Goal: Task Accomplishment & Management: Manage account settings

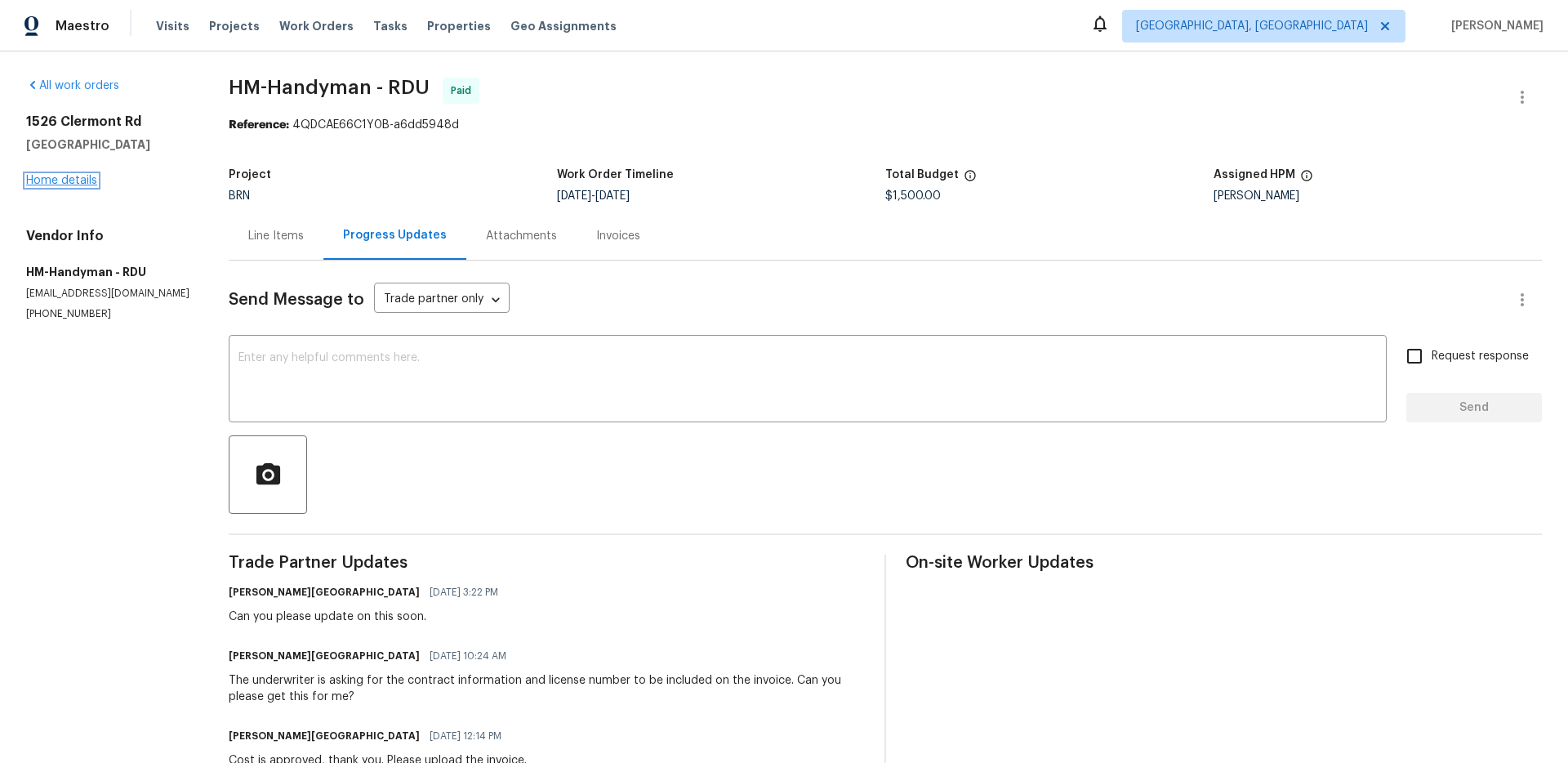
click at [88, 184] on link "Home details" at bounding box center [61, 181] width 71 height 12
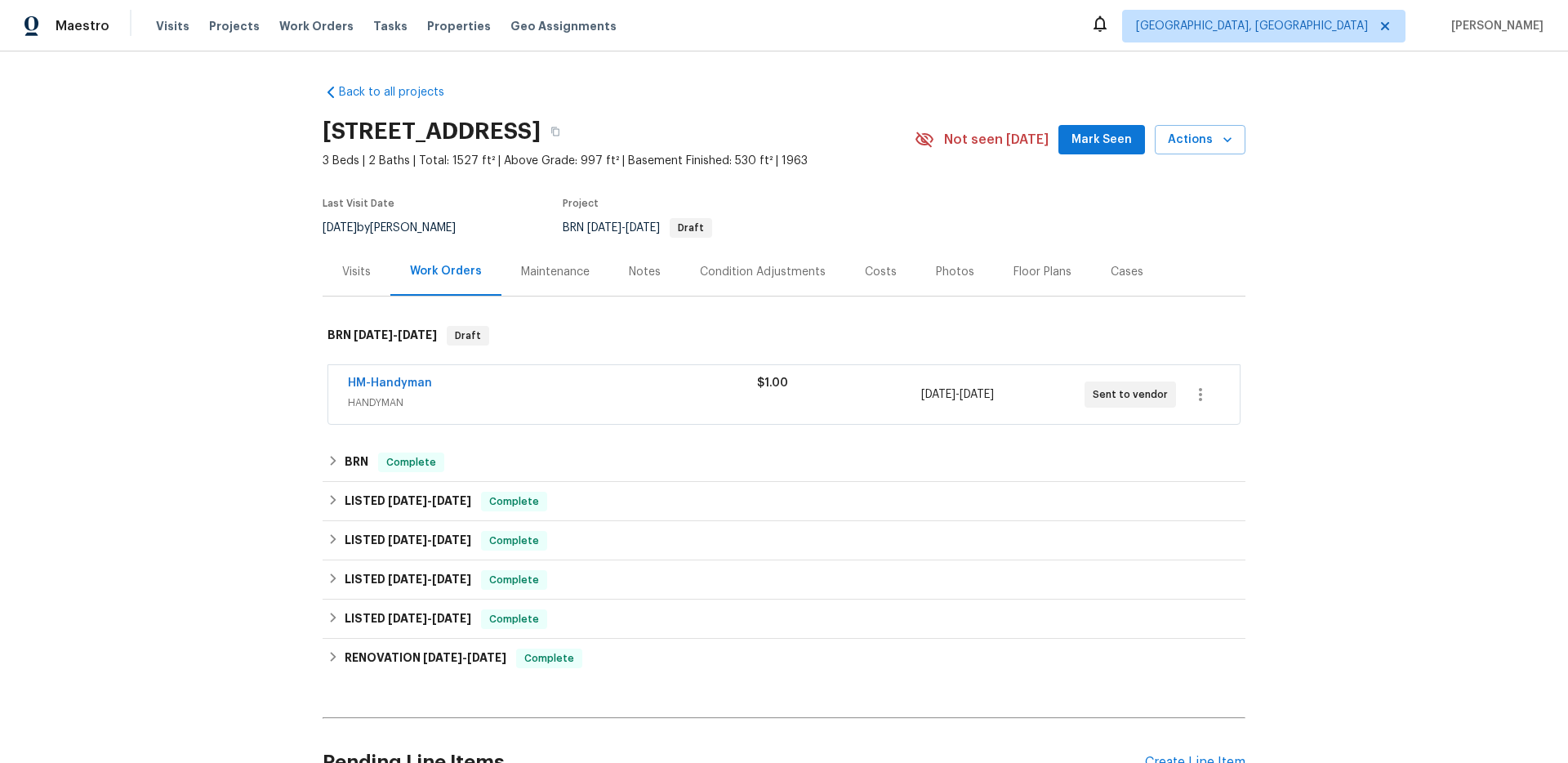
click at [193, 379] on div "Back to all projects 1526 Clermont Rd, Durham, NC 27713 3 Beds | 2 Baths | Tota…" at bounding box center [784, 407] width 1568 height 711
click at [547, 373] on div "HM-Handyman HANDYMAN $1.00 8/20/2025 - 8/22/2025 Sent to vendor" at bounding box center [784, 394] width 912 height 59
click at [448, 453] on div "BRN Complete" at bounding box center [784, 463] width 913 height 20
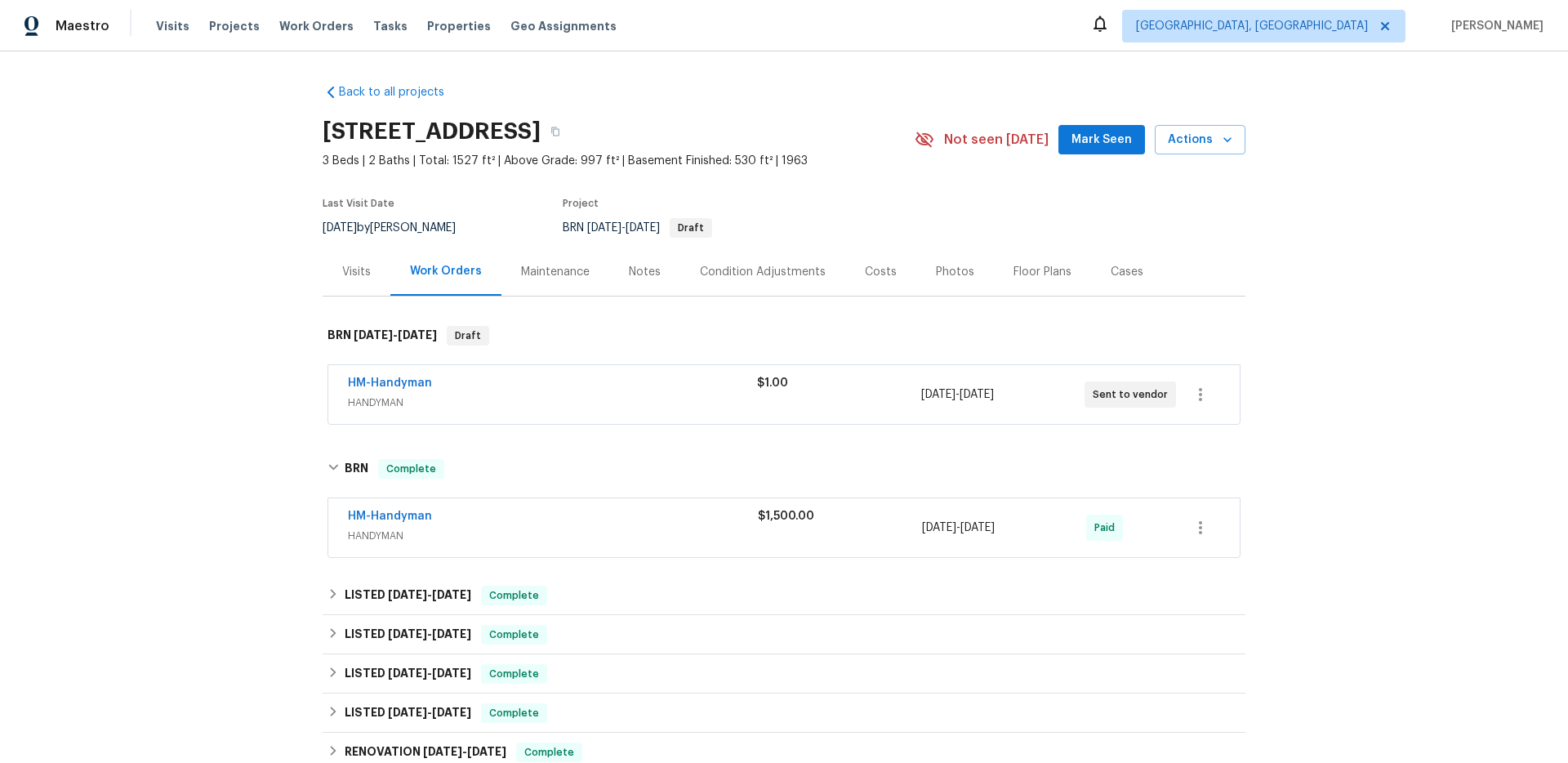
click at [203, 410] on div "Back to all projects 1526 Clermont Rd, Durham, NC 27713 3 Beds | 2 Baths | Tota…" at bounding box center [784, 407] width 1568 height 711
click at [588, 538] on span "HANDYMAN" at bounding box center [552, 536] width 410 height 17
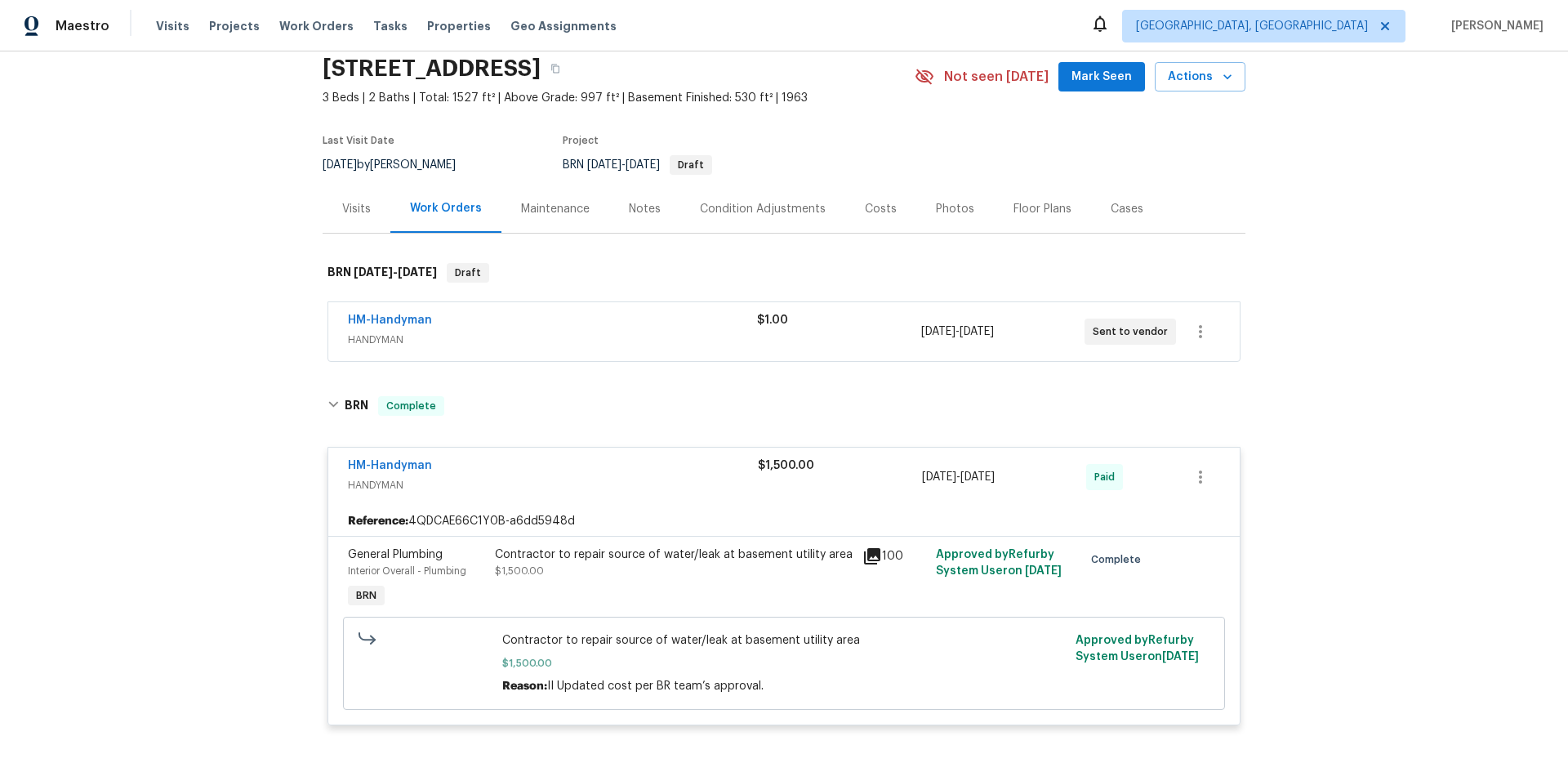
scroll to position [78, 0]
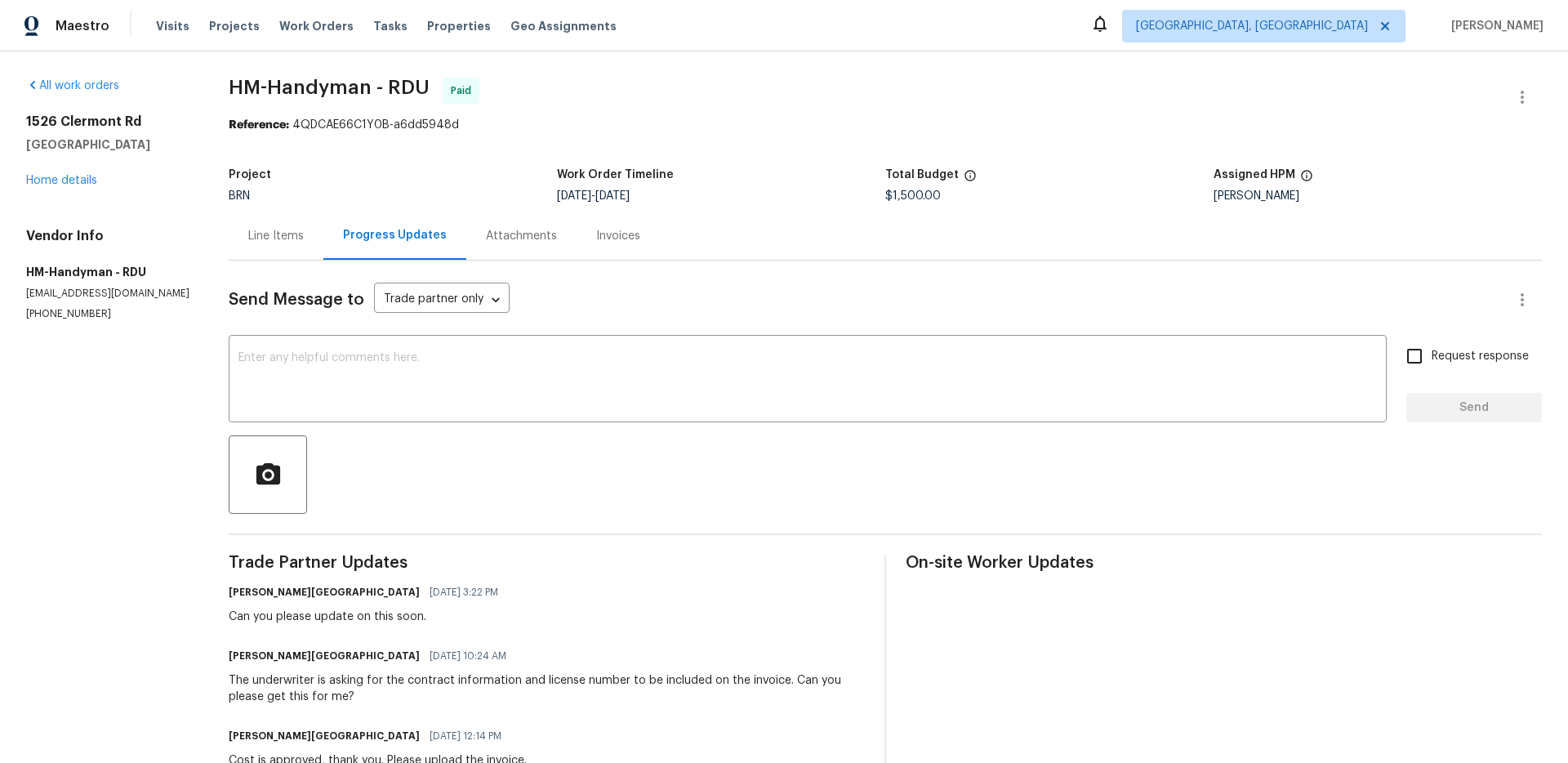
click at [264, 230] on div "Line Items" at bounding box center [276, 236] width 56 height 17
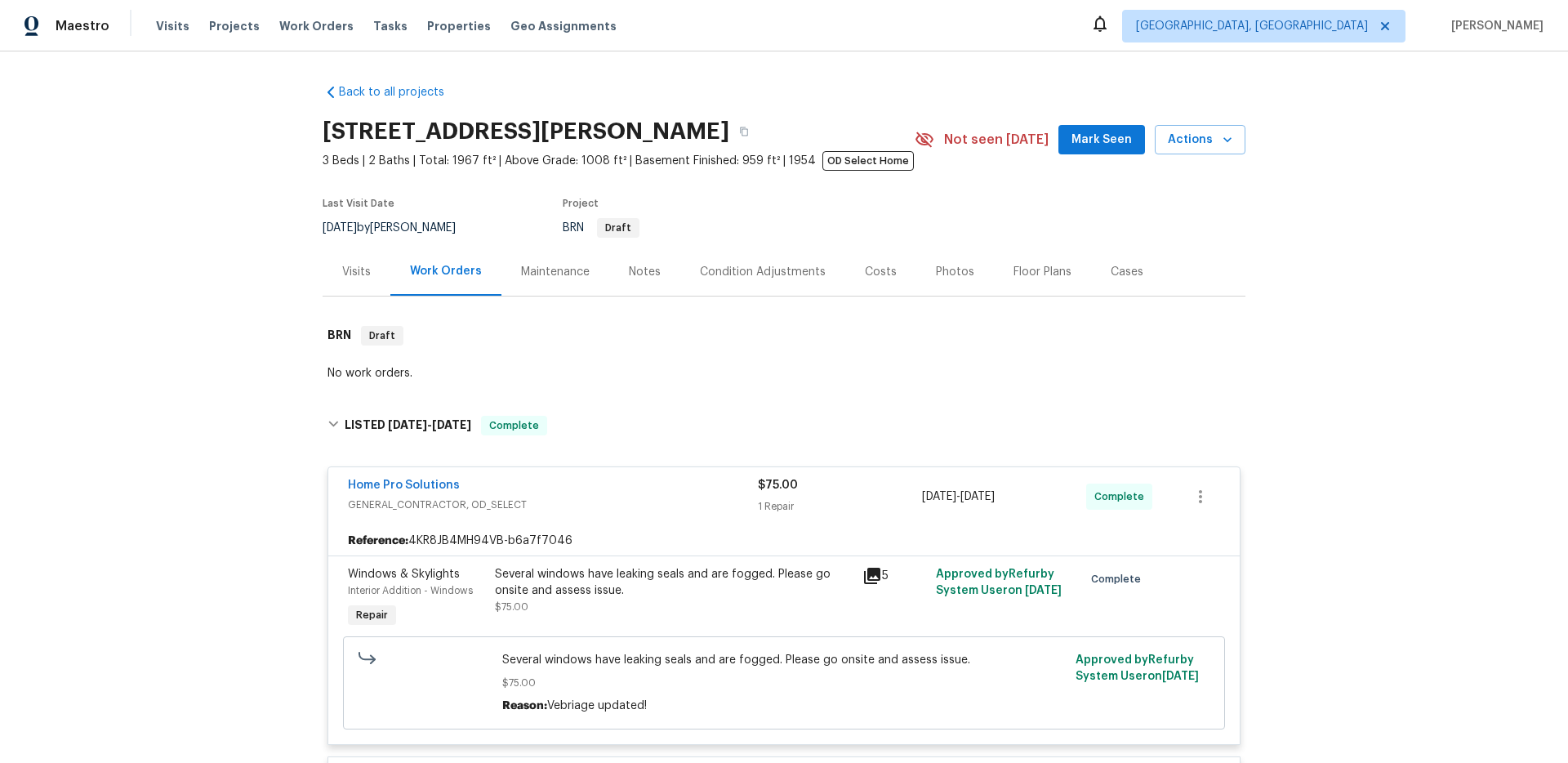
scroll to position [4916, 0]
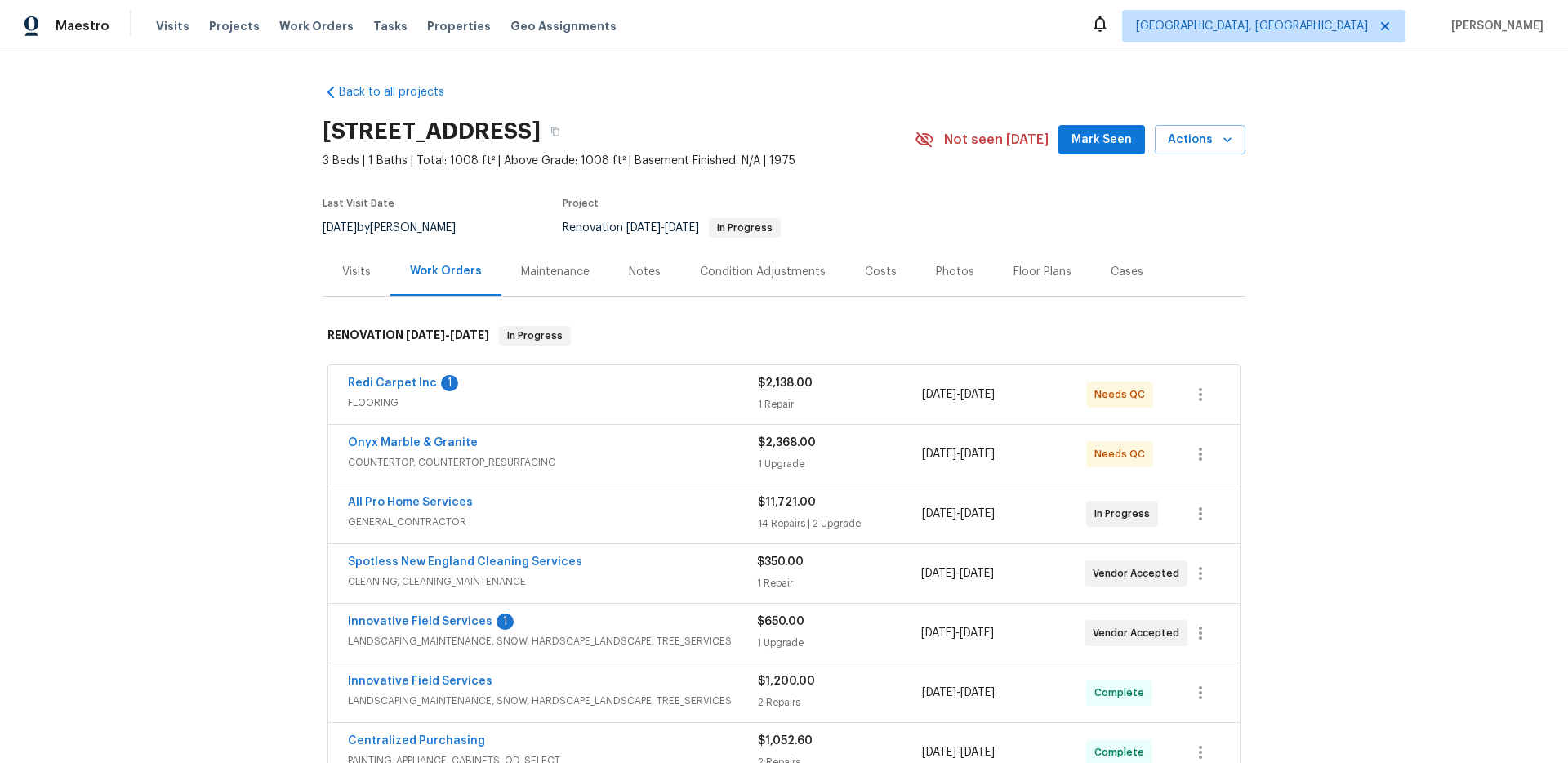
click at [161, 432] on div "Back to all projects 31 Verndale Ave, Attleboro, MA 02703 3 Beds | 1 Baths | To…" at bounding box center [784, 407] width 1568 height 711
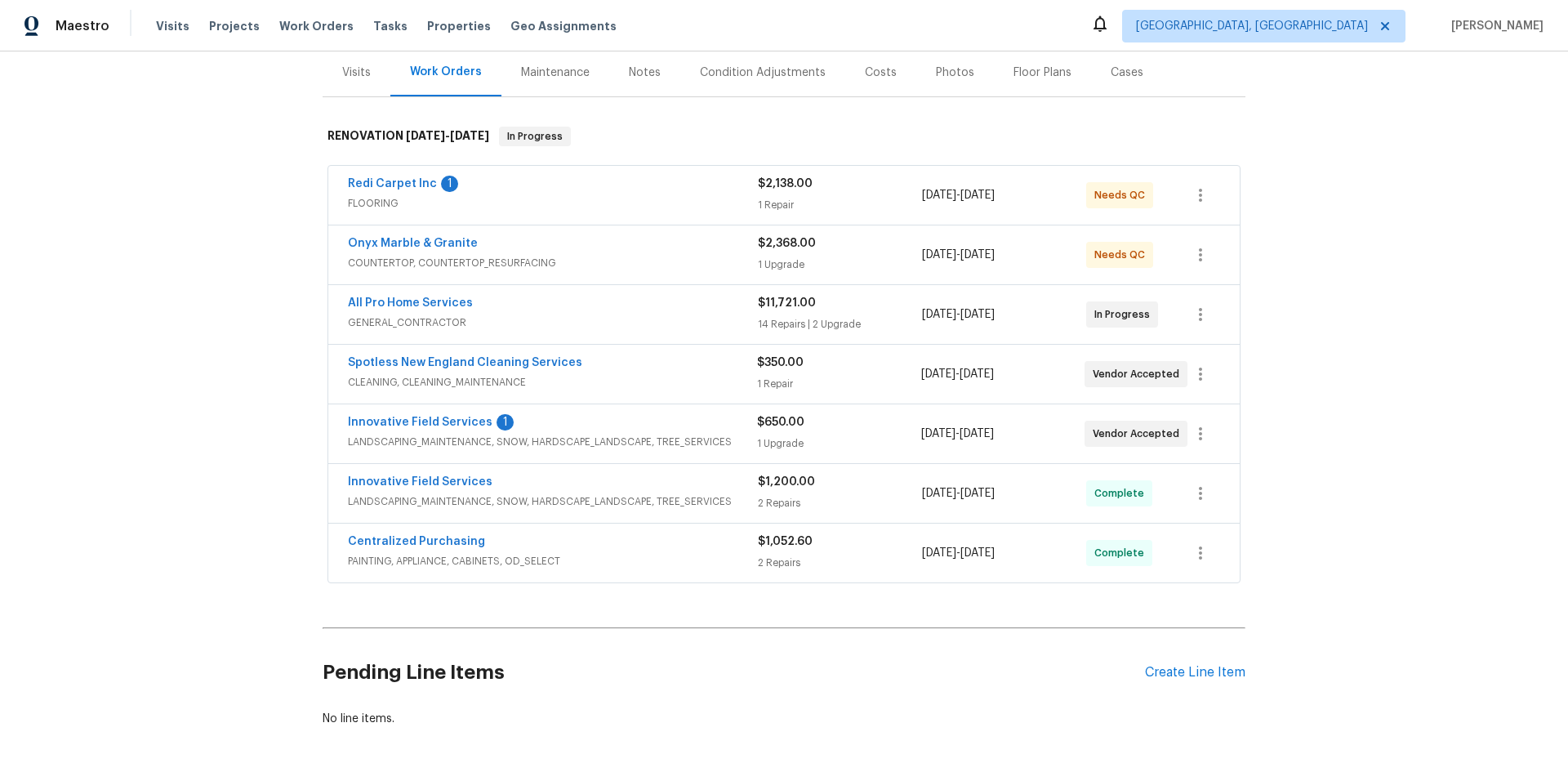
scroll to position [176, 0]
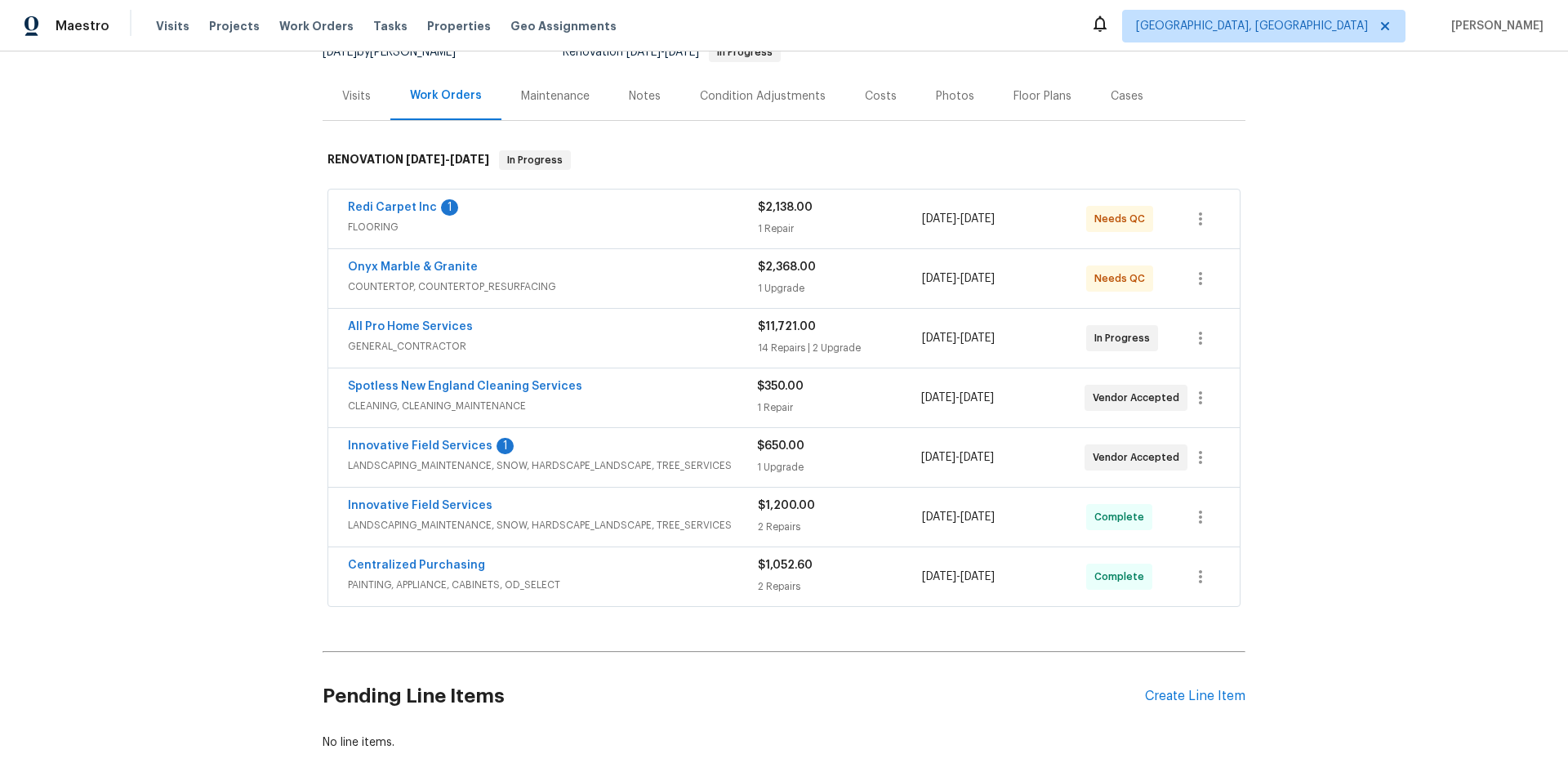
click at [558, 578] on span "PAINTING, APPLIANCE, CABINETS, OD_SELECT" at bounding box center [552, 585] width 410 height 17
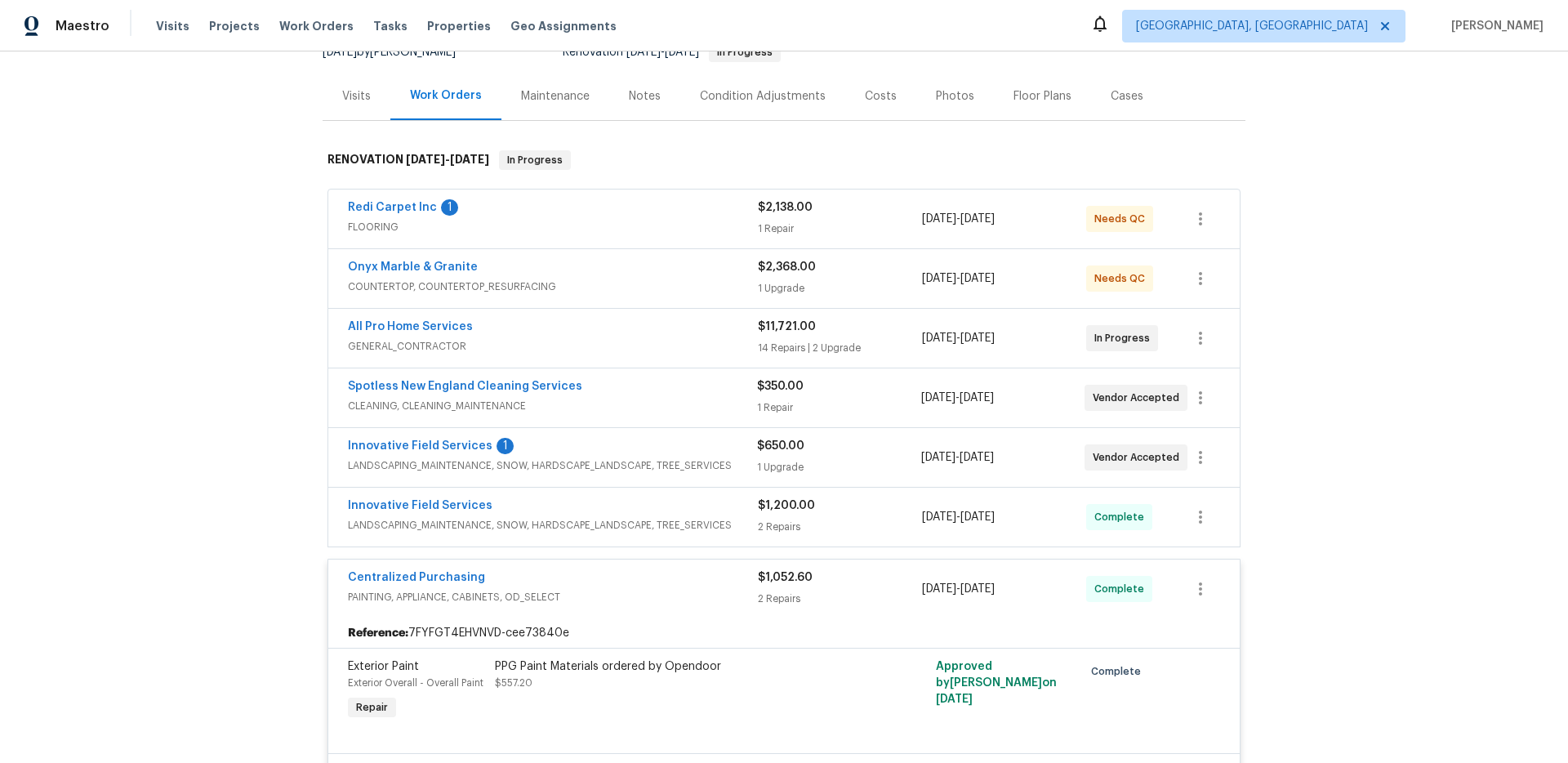
click at [576, 533] on span "LANDSCAPING_MAINTENANCE, SNOW, HARDSCAPE_LANDSCAPE, TREE_SERVICES" at bounding box center [552, 526] width 410 height 17
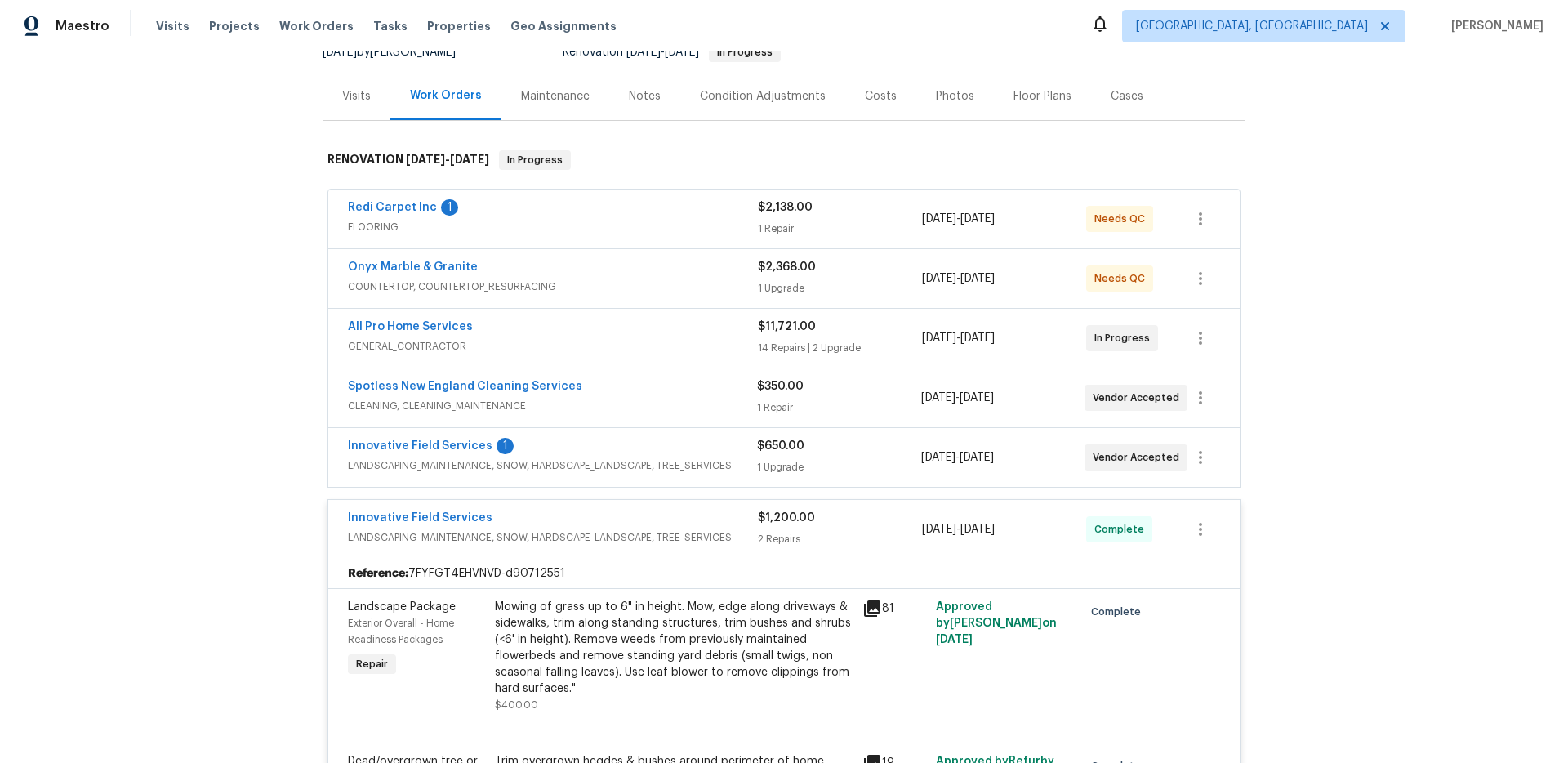
click at [596, 466] on span "LANDSCAPING_MAINTENANCE, SNOW, HARDSCAPE_LANDSCAPE, TREE_SERVICES" at bounding box center [552, 466] width 409 height 17
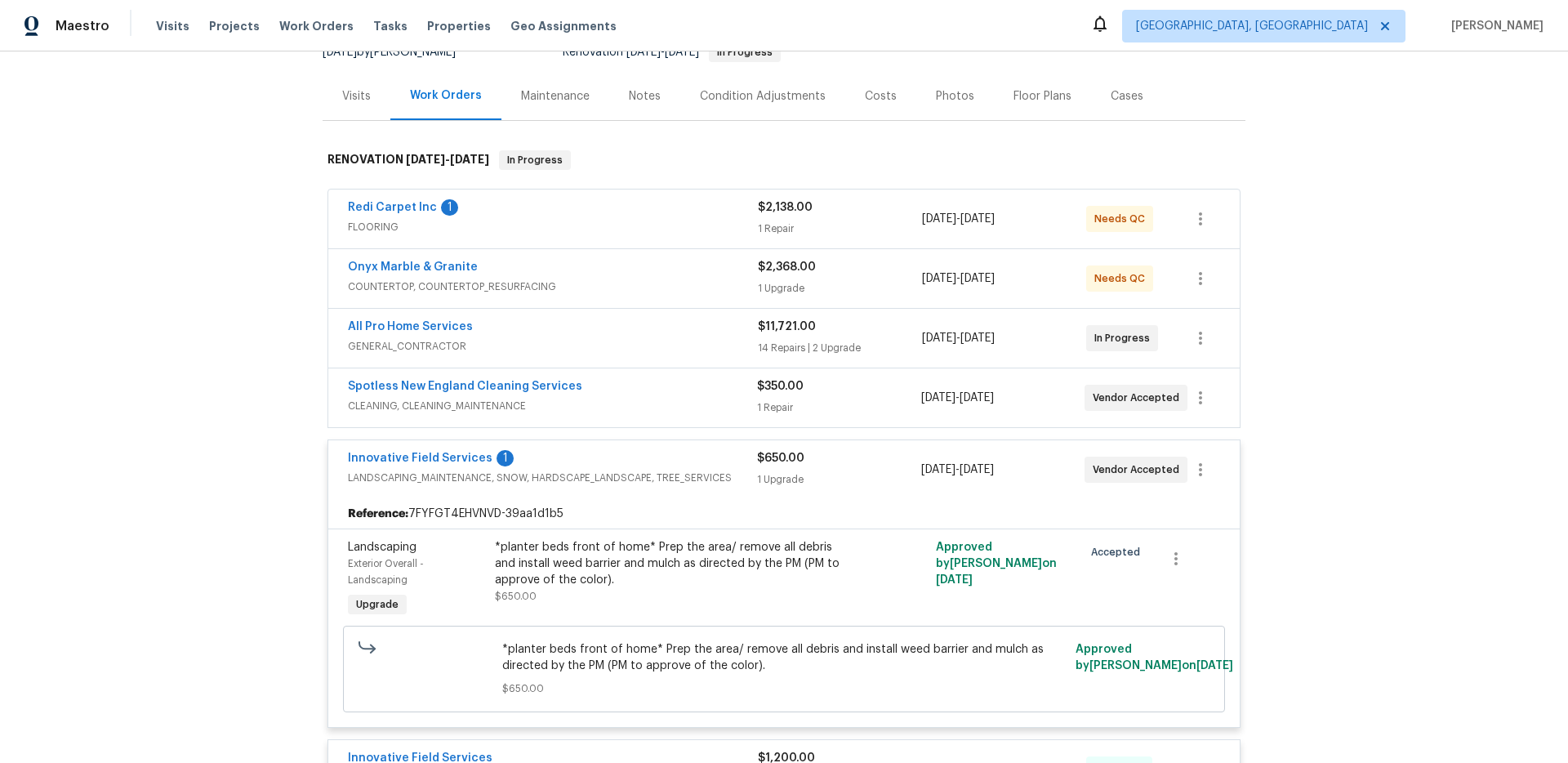
click at [597, 385] on div "Spotless New England Cleaning Services" at bounding box center [552, 389] width 409 height 20
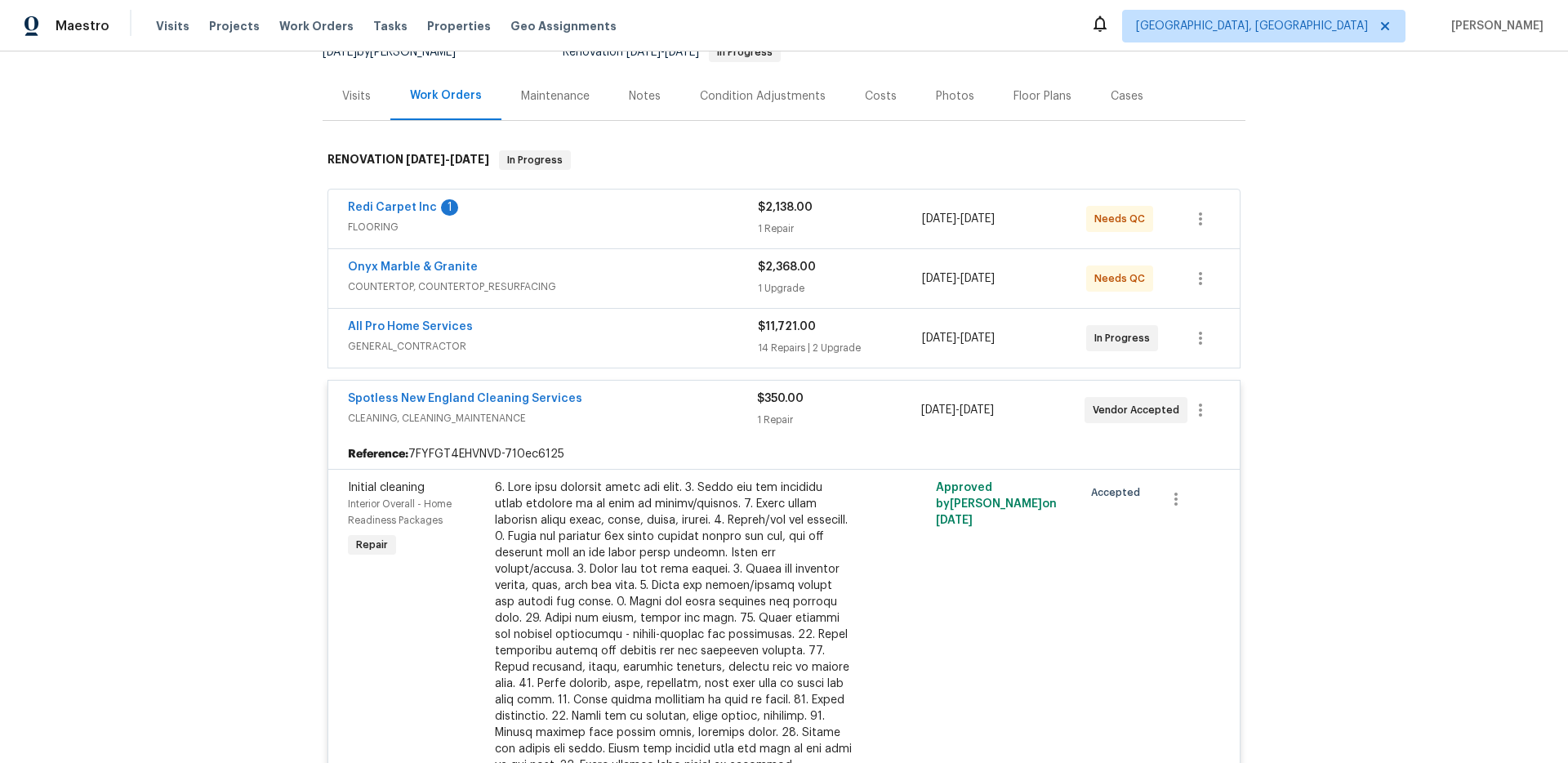
click at [600, 342] on span "GENERAL_CONTRACTOR" at bounding box center [552, 347] width 410 height 17
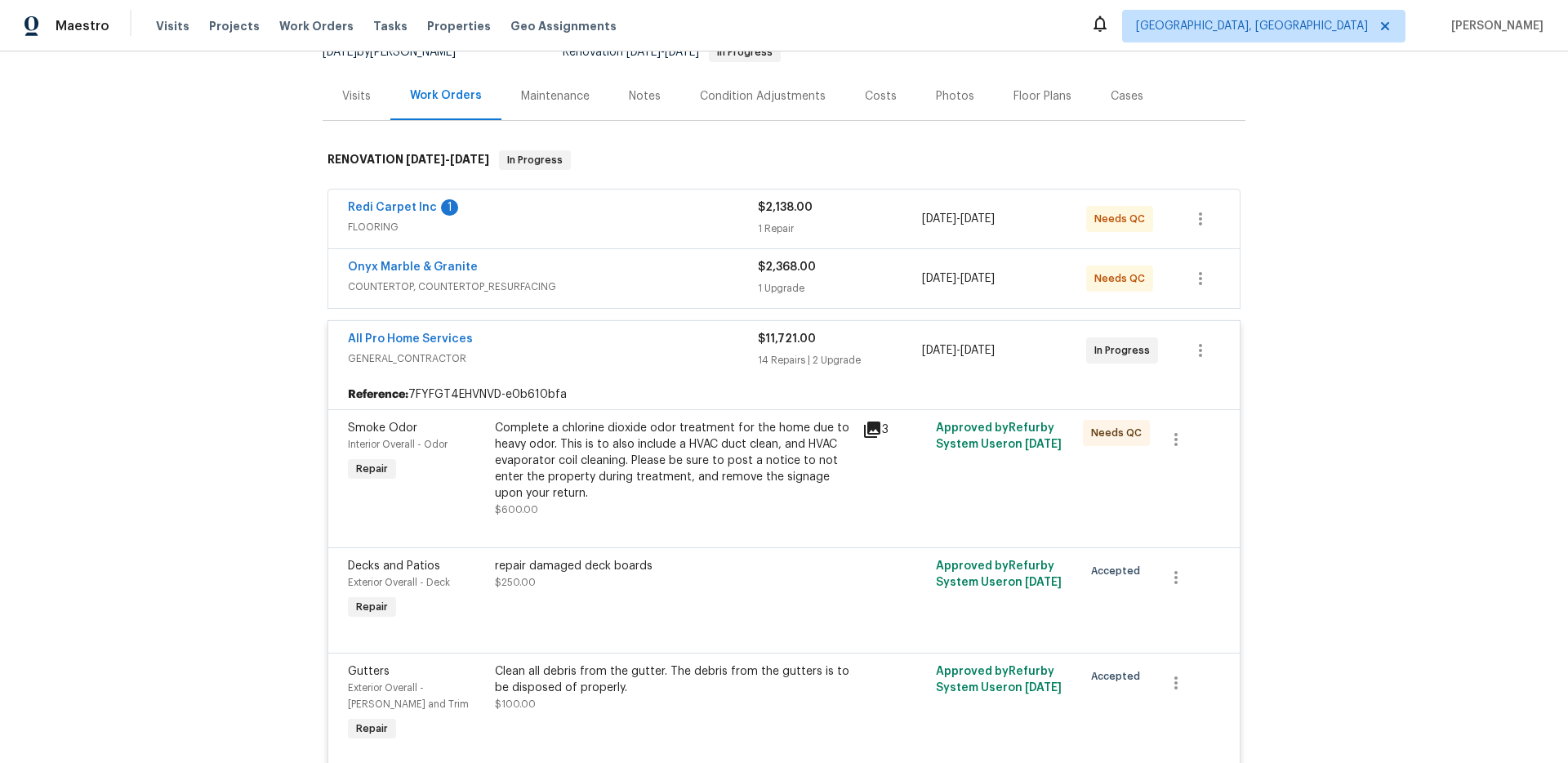
click at [611, 290] on span "COUNTERTOP, COUNTERTOP_RESURFACING" at bounding box center [552, 287] width 410 height 17
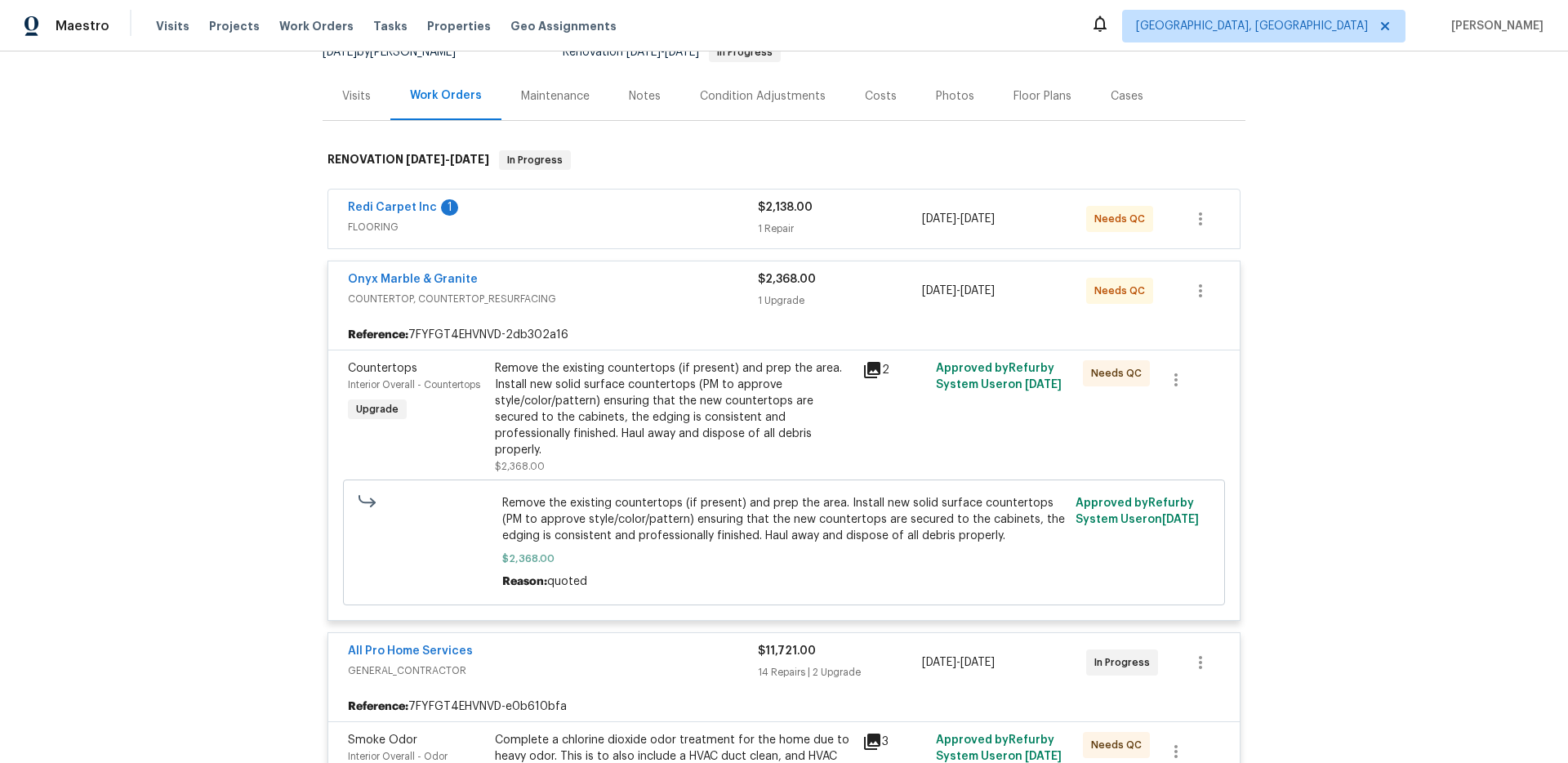
click at [615, 227] on span "FLOORING" at bounding box center [552, 227] width 410 height 17
